Goal: Transaction & Acquisition: Purchase product/service

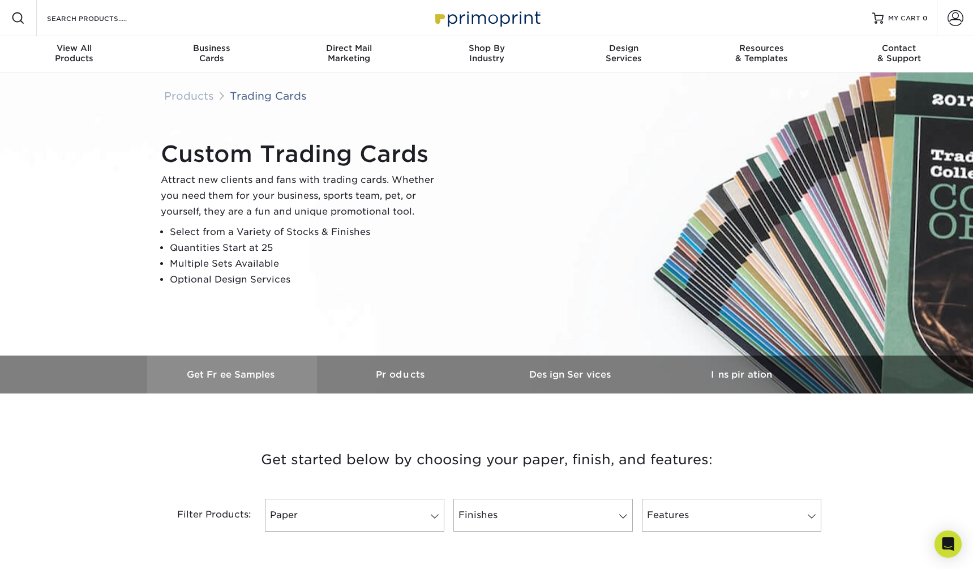
click at [243, 375] on h3 "Get Free Samples" at bounding box center [232, 374] width 170 height 11
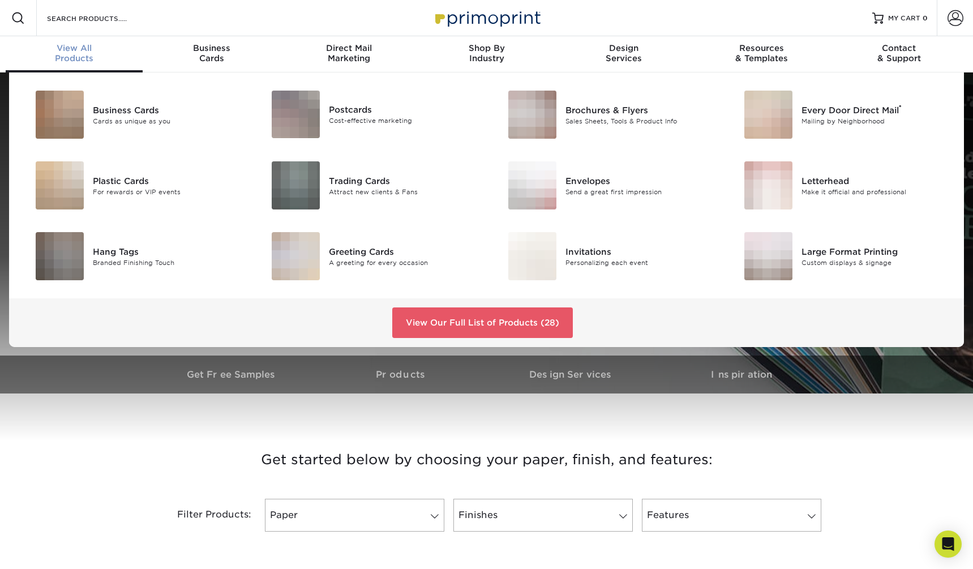
click at [79, 55] on div "View All Products" at bounding box center [75, 53] width 138 height 20
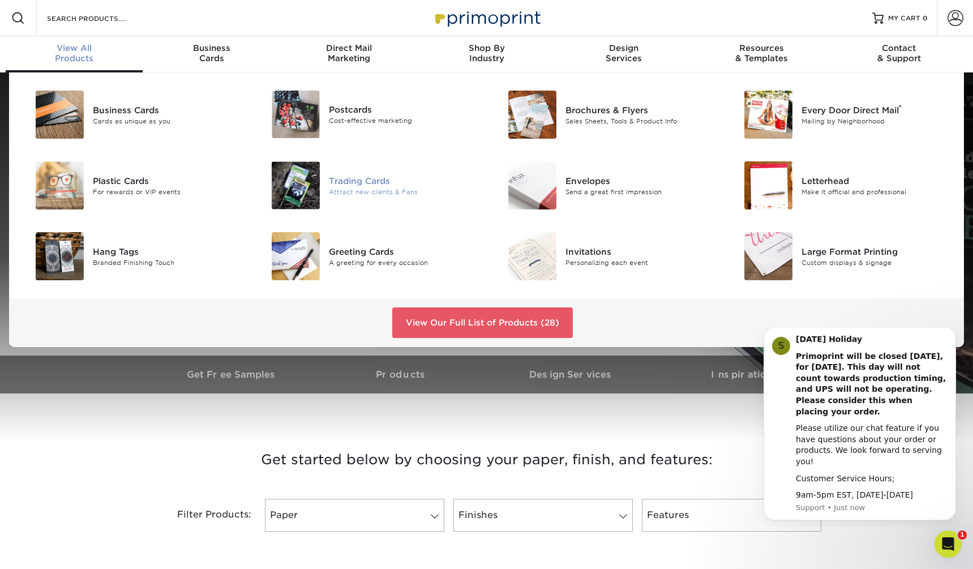
click at [375, 181] on div "Trading Cards" at bounding box center [403, 180] width 149 height 12
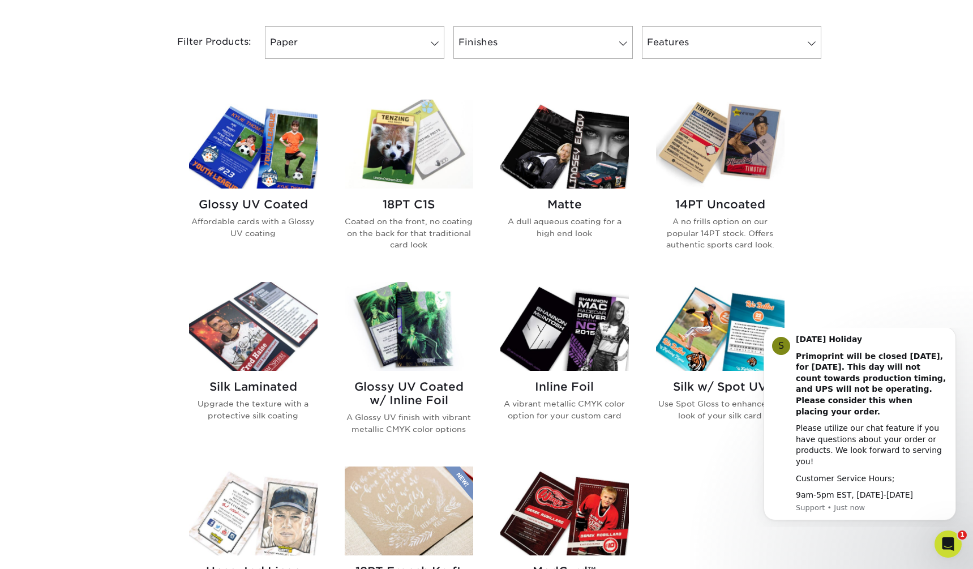
scroll to position [306, 0]
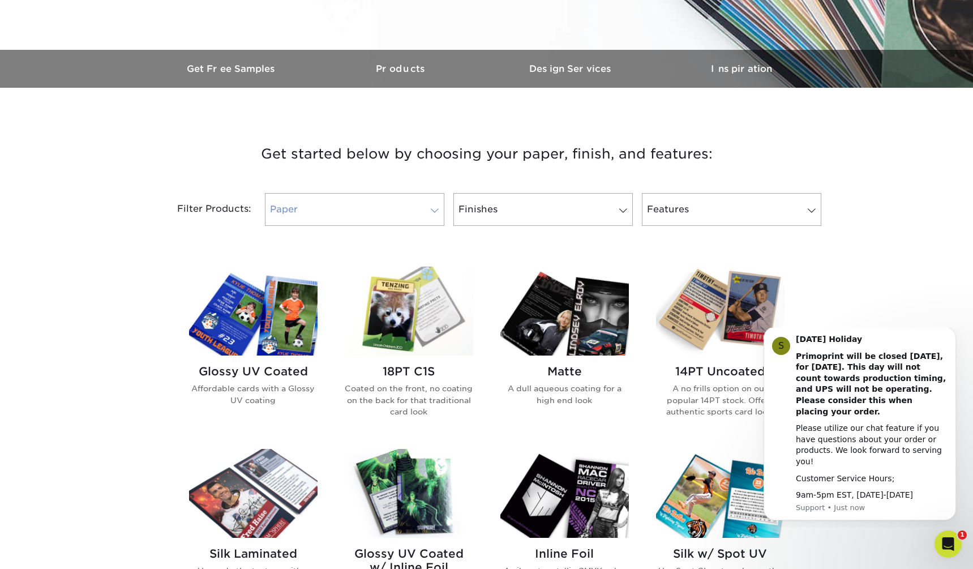
click at [430, 209] on span at bounding box center [435, 210] width 16 height 9
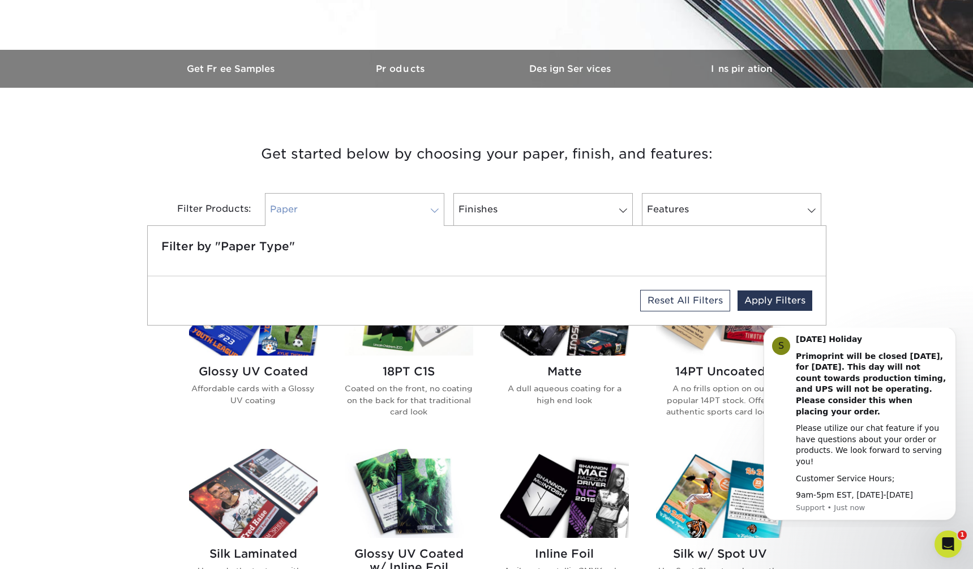
click at [406, 211] on link "Paper" at bounding box center [354, 209] width 179 height 33
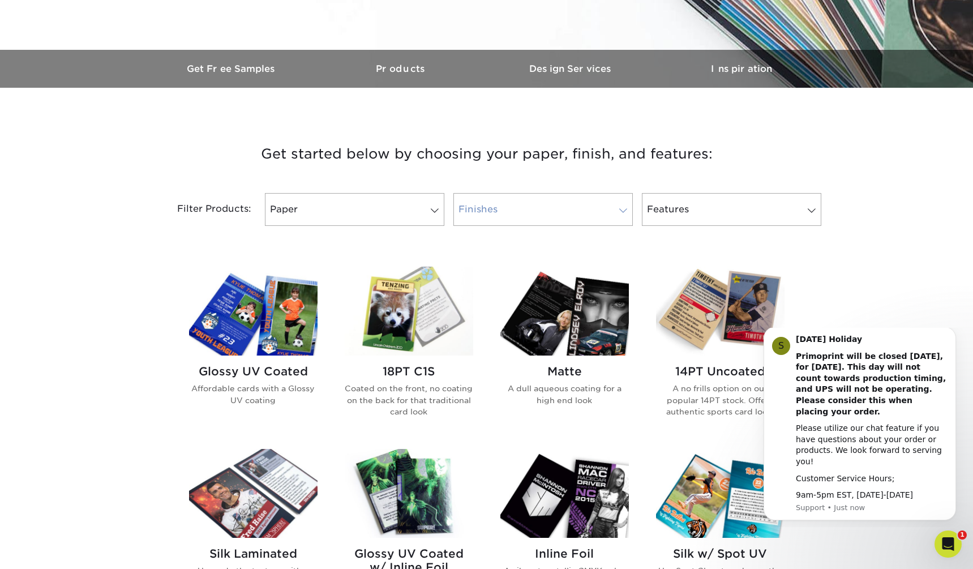
click at [540, 211] on link "Finishes" at bounding box center [542, 209] width 179 height 33
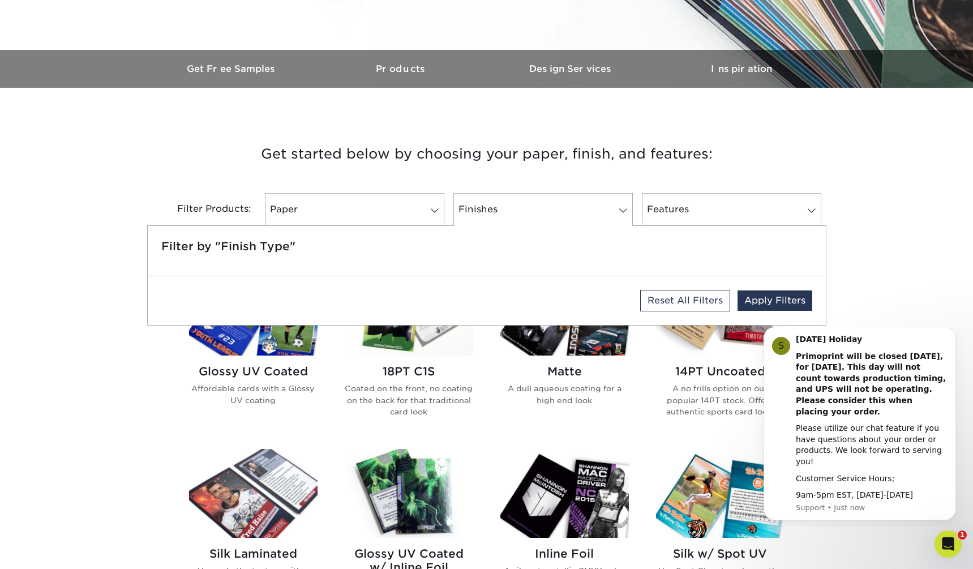
click at [915, 212] on div "Get started below by choosing your paper, finish, and features: Filtered Matche…" at bounding box center [486, 537] width 973 height 845
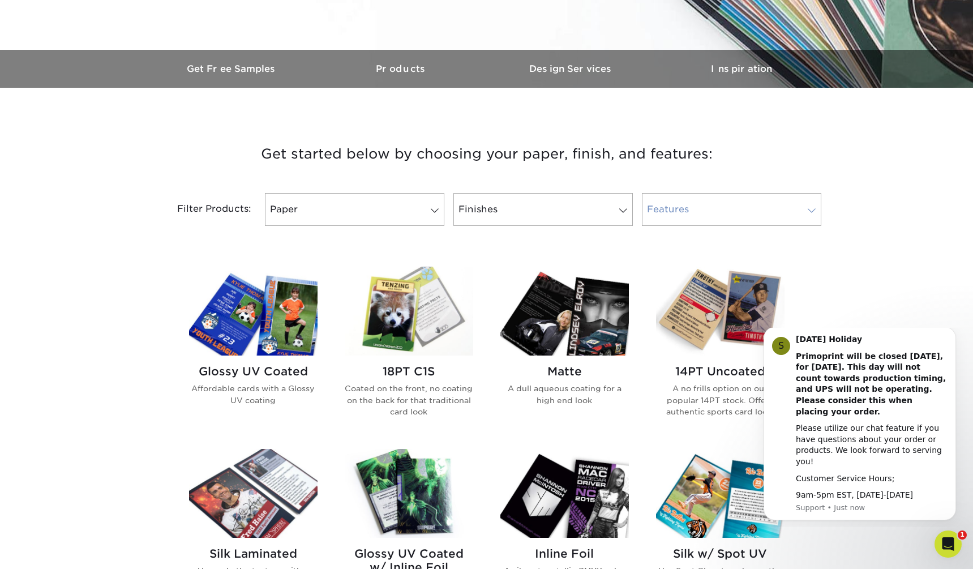
click at [721, 215] on link "Features" at bounding box center [731, 209] width 179 height 33
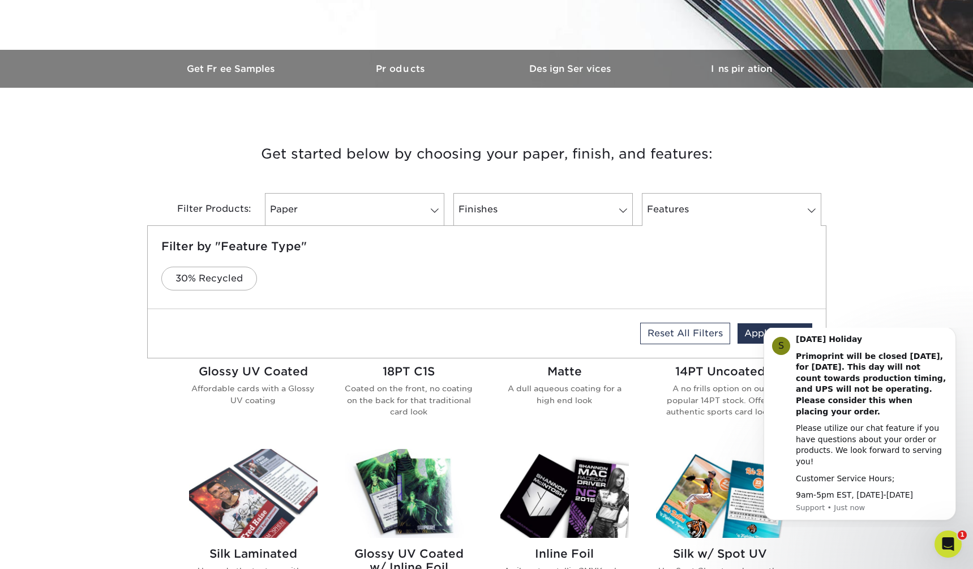
click at [871, 222] on div "Get started below by choosing your paper, finish, and features: Filtered Matche…" at bounding box center [486, 537] width 973 height 845
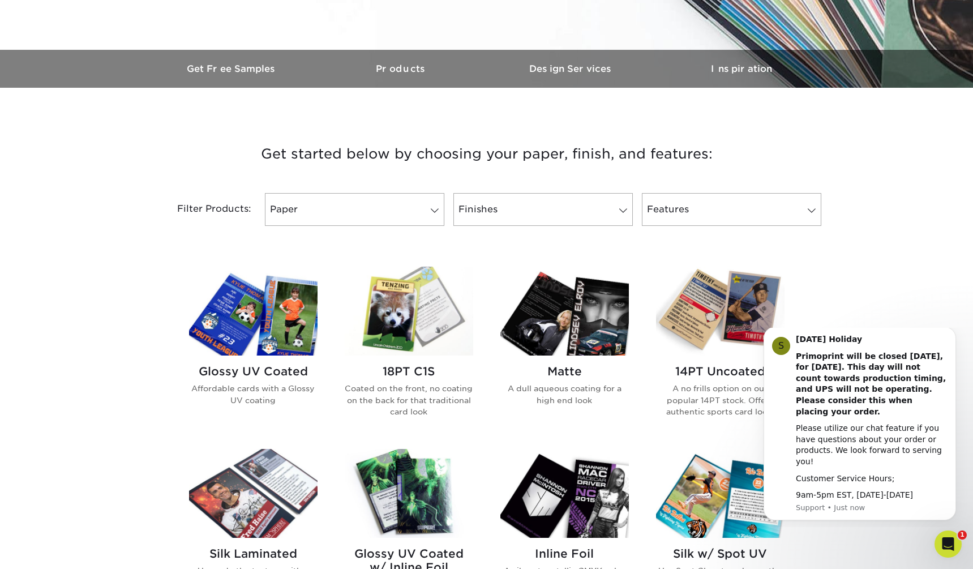
click at [399, 330] on img at bounding box center [409, 311] width 129 height 89
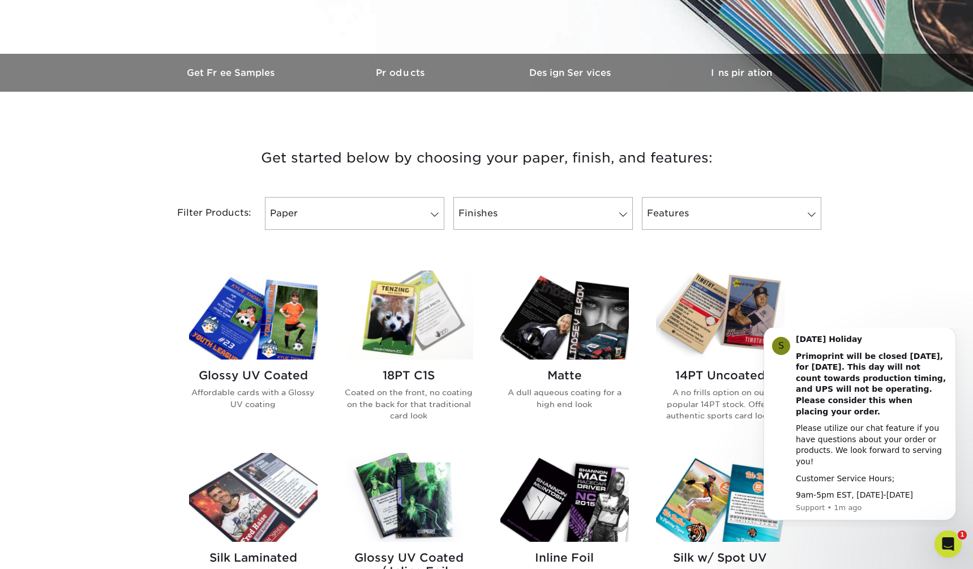
scroll to position [434, 0]
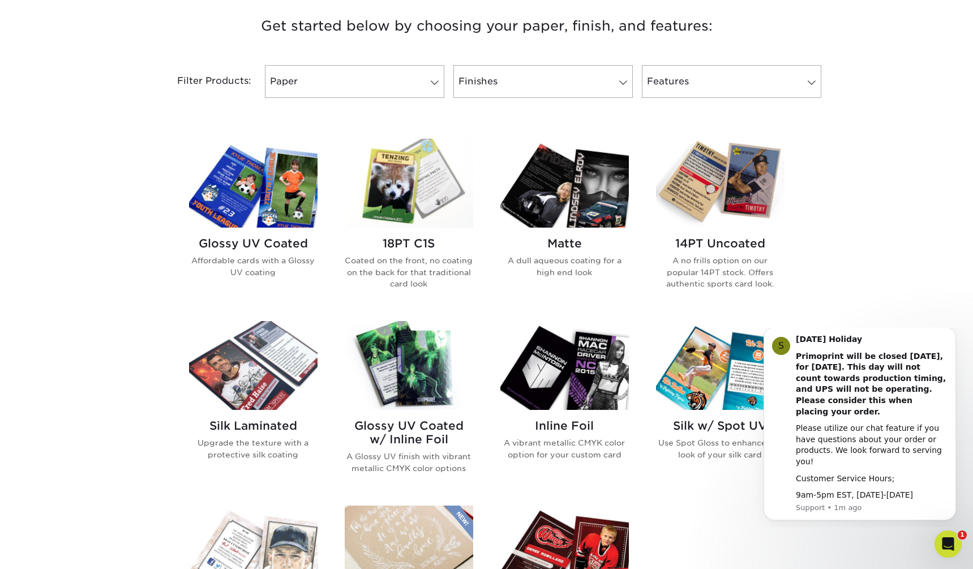
click at [410, 384] on img at bounding box center [409, 365] width 129 height 89
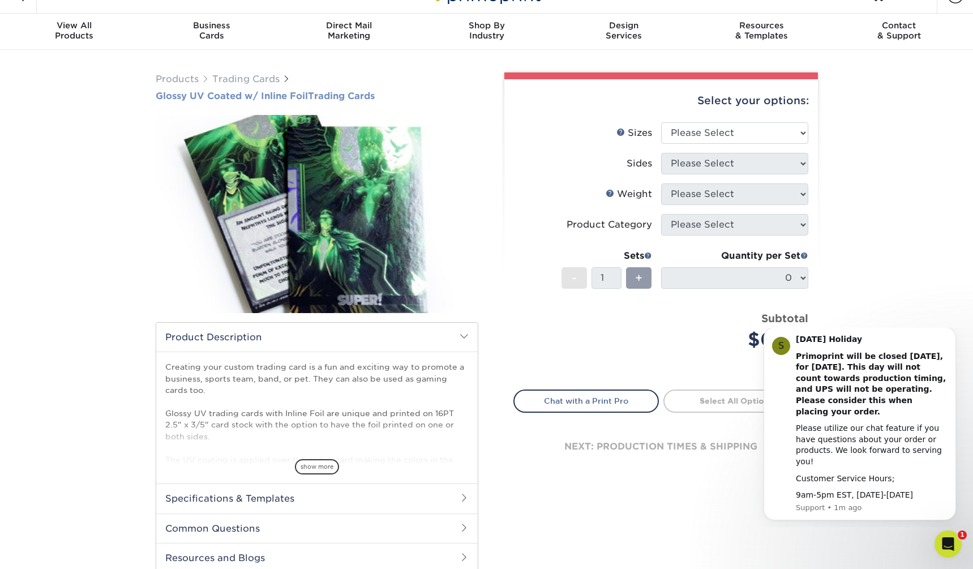
scroll to position [27, 0]
